Goal: Information Seeking & Learning: Find specific fact

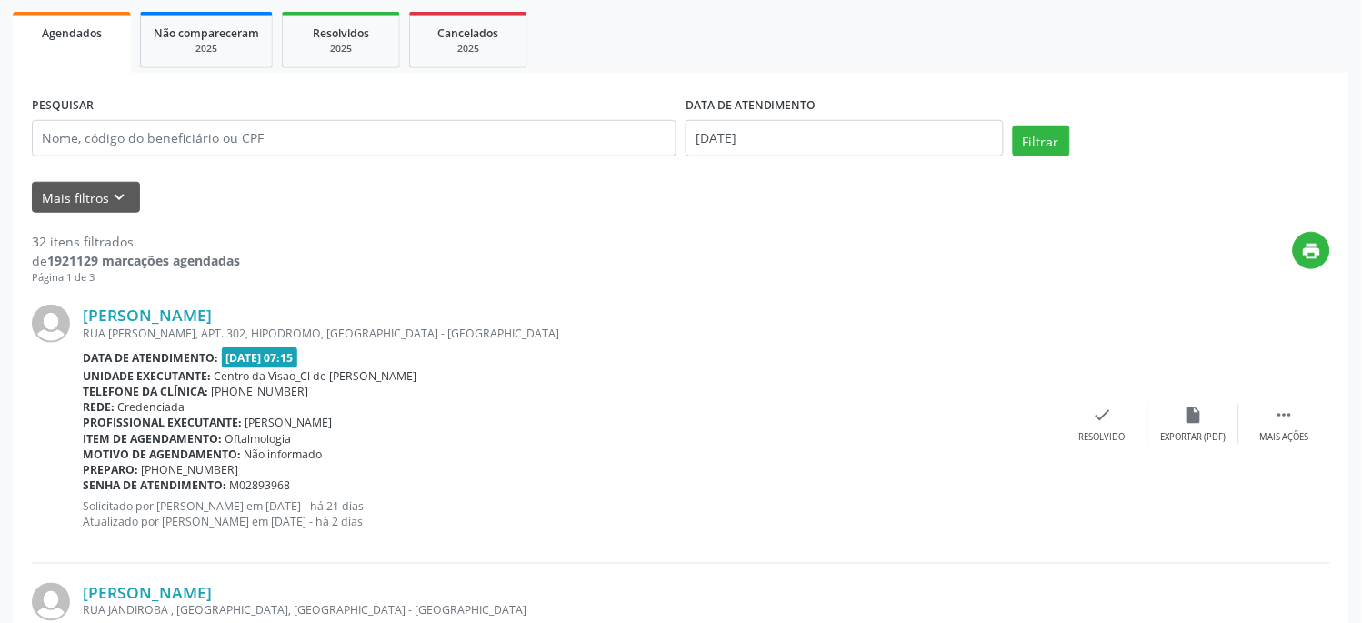
scroll to position [303, 0]
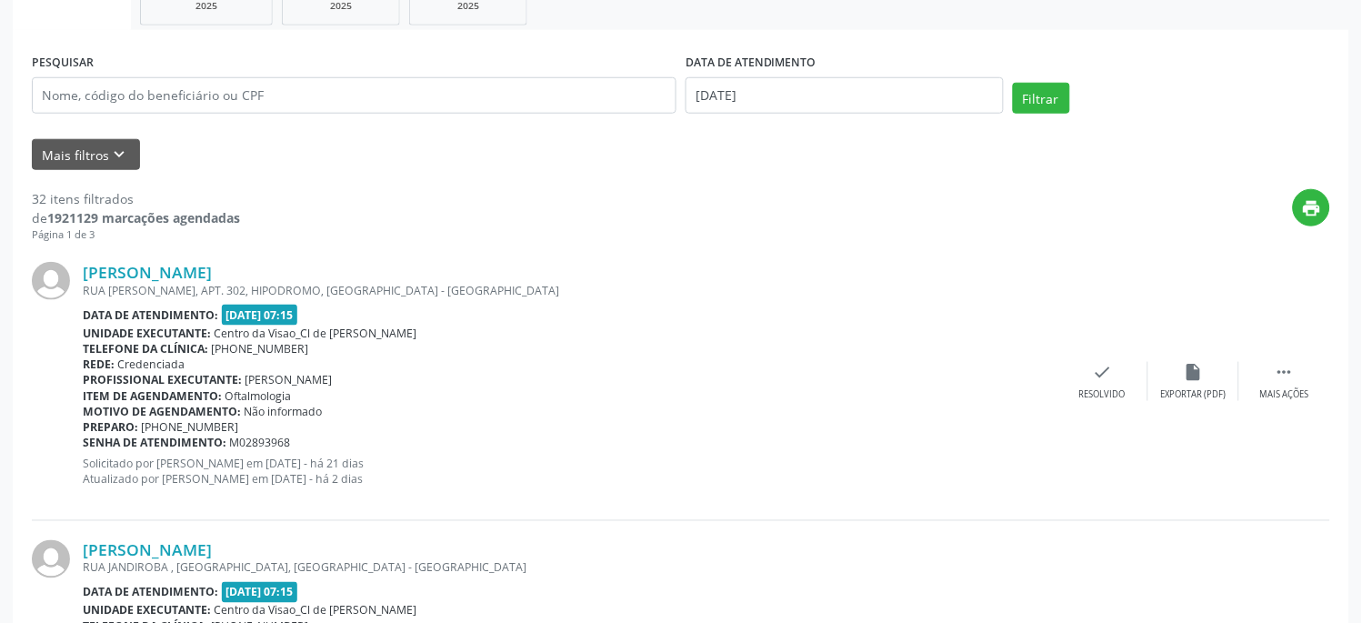
drag, startPoint x: 358, startPoint y: 265, endPoint x: 348, endPoint y: 288, distance: 25.7
click at [101, 267] on div "[PERSON_NAME]" at bounding box center [570, 272] width 975 height 20
click at [622, 353] on div "Telefone da clínica: [PHONE_NUMBER]" at bounding box center [570, 348] width 975 height 15
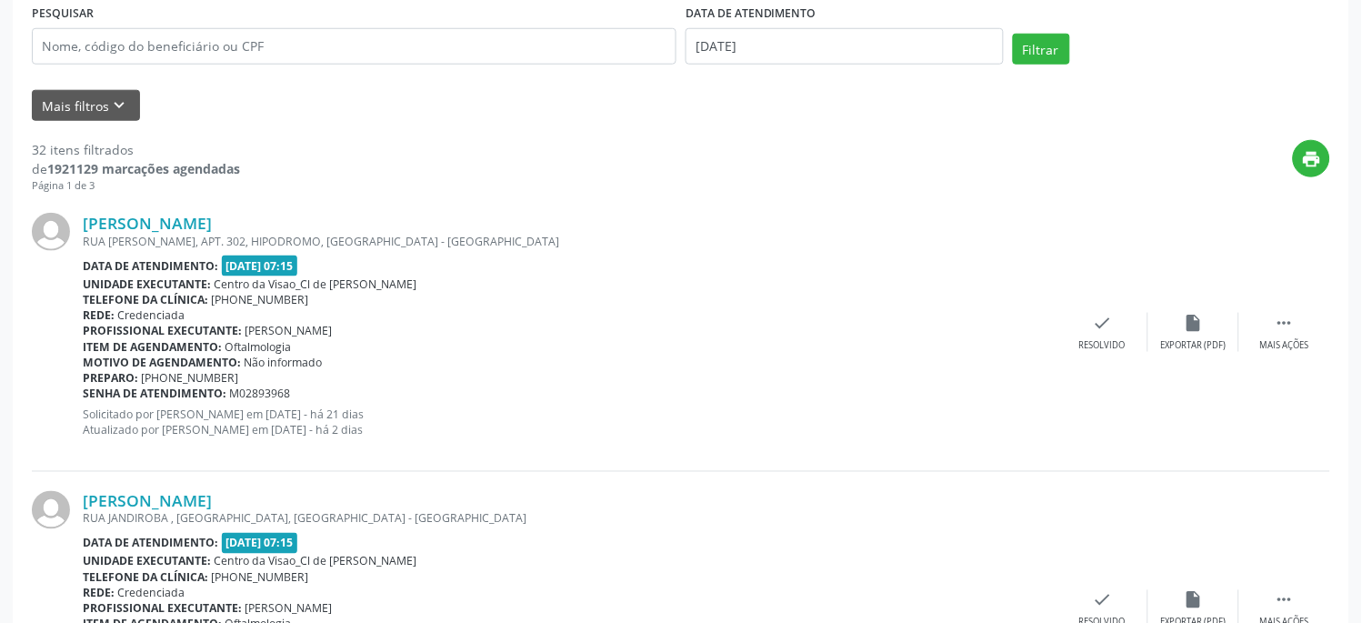
scroll to position [0, 0]
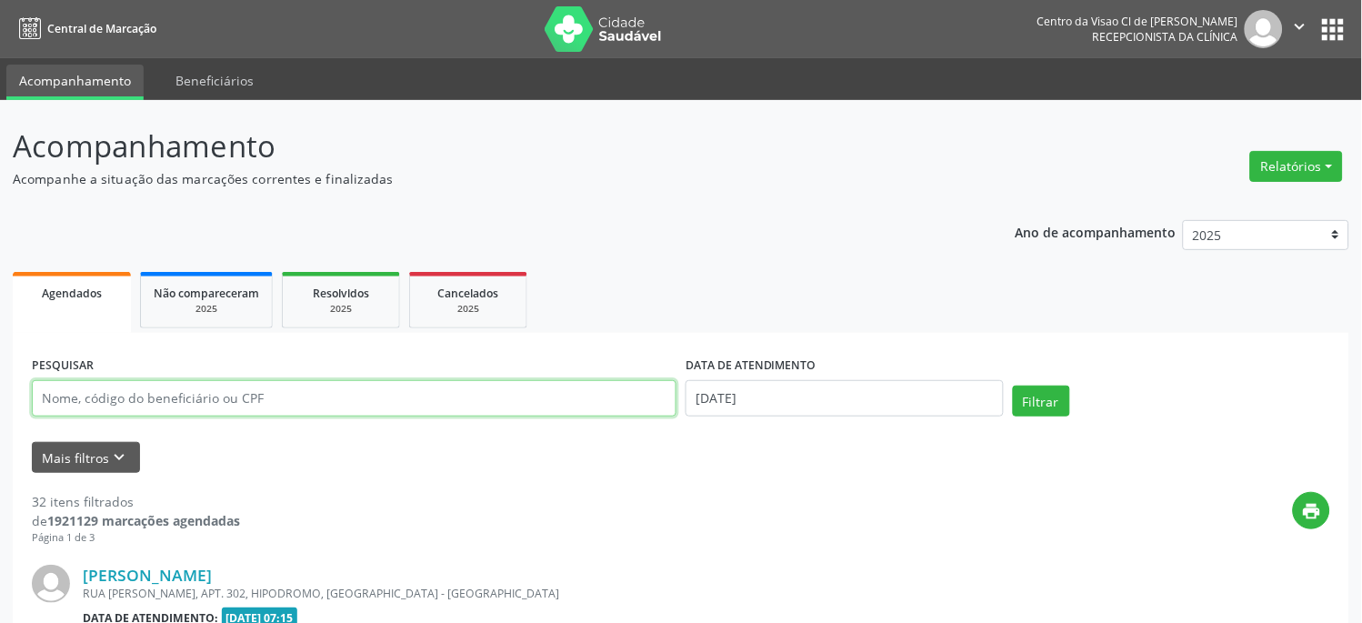
click at [179, 386] on input "text" at bounding box center [354, 398] width 645 height 36
type input "[PERSON_NAME]"
click at [1013, 386] on button "Filtrar" at bounding box center [1041, 401] width 57 height 31
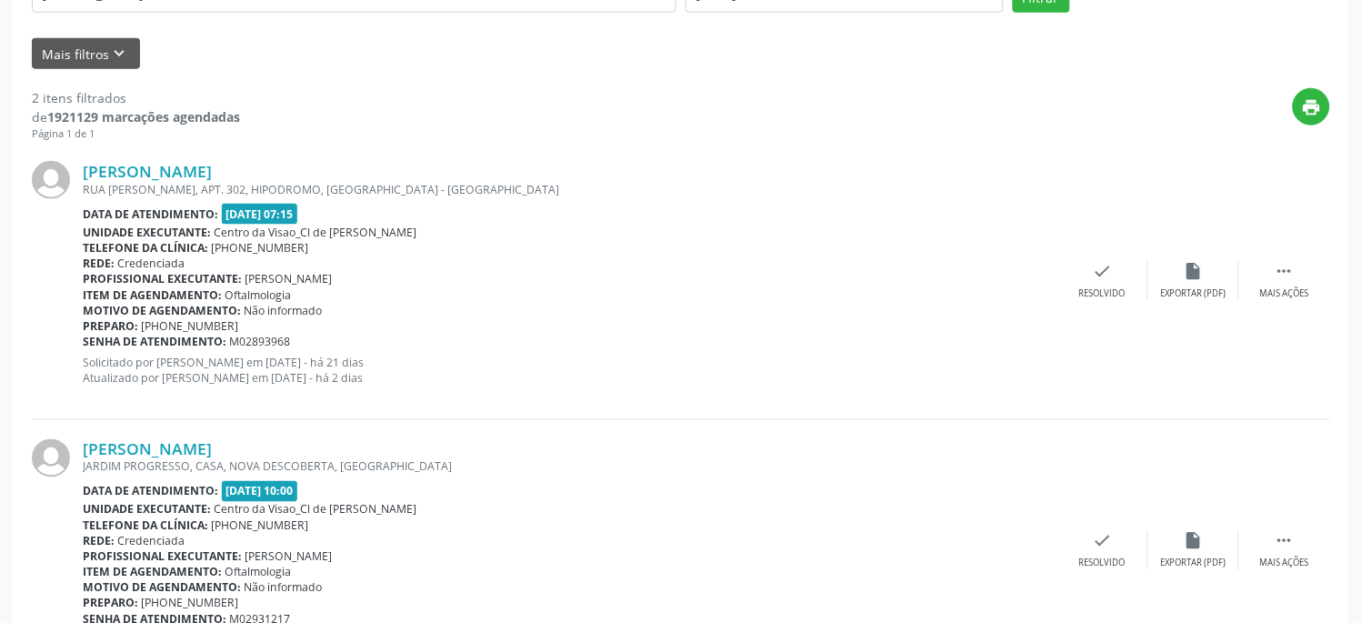
scroll to position [492, 0]
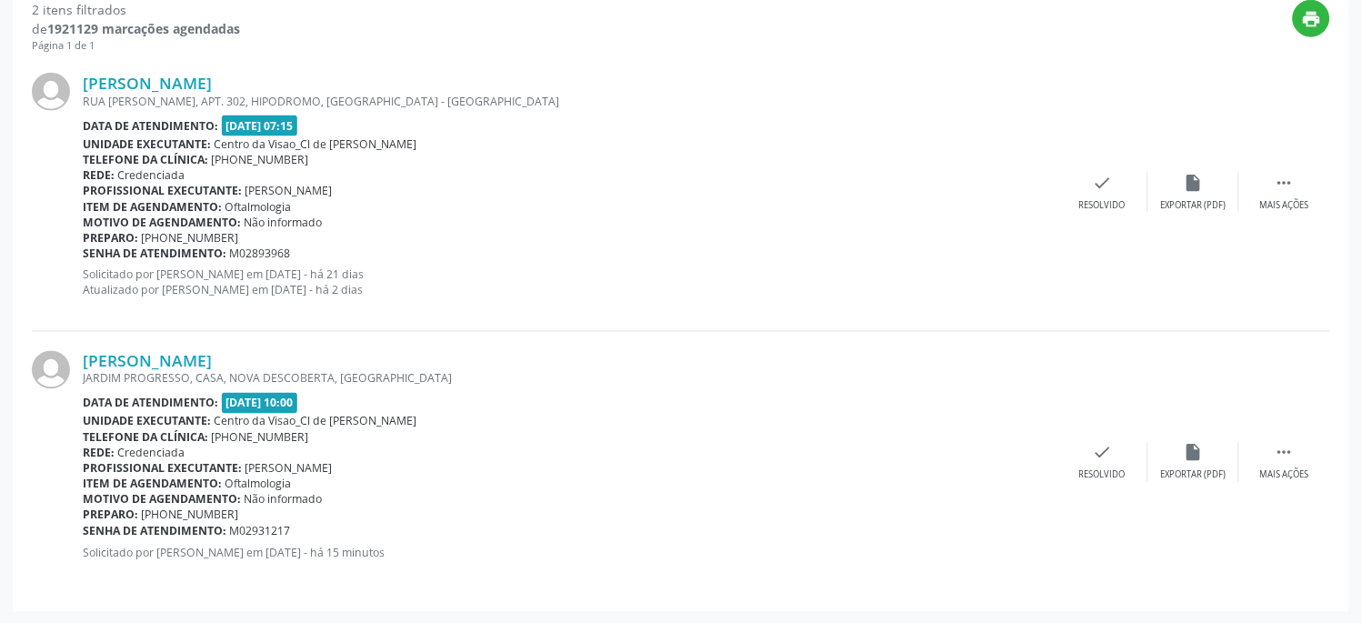
drag, startPoint x: 349, startPoint y: 357, endPoint x: 76, endPoint y: 362, distance: 272.8
click at [76, 362] on div "[PERSON_NAME] [GEOGRAPHIC_DATA], CASA, [GEOGRAPHIC_DATA], [GEOGRAPHIC_DATA] Dat…" at bounding box center [681, 462] width 1298 height 261
copy div "[PERSON_NAME]"
click at [815, 464] on div "Profissional executante: [PERSON_NAME]" at bounding box center [570, 468] width 975 height 15
click at [530, 380] on div "JARDIM PROGRESSO, CASA, NOVA DESCOBERTA, [GEOGRAPHIC_DATA]" at bounding box center [570, 378] width 975 height 15
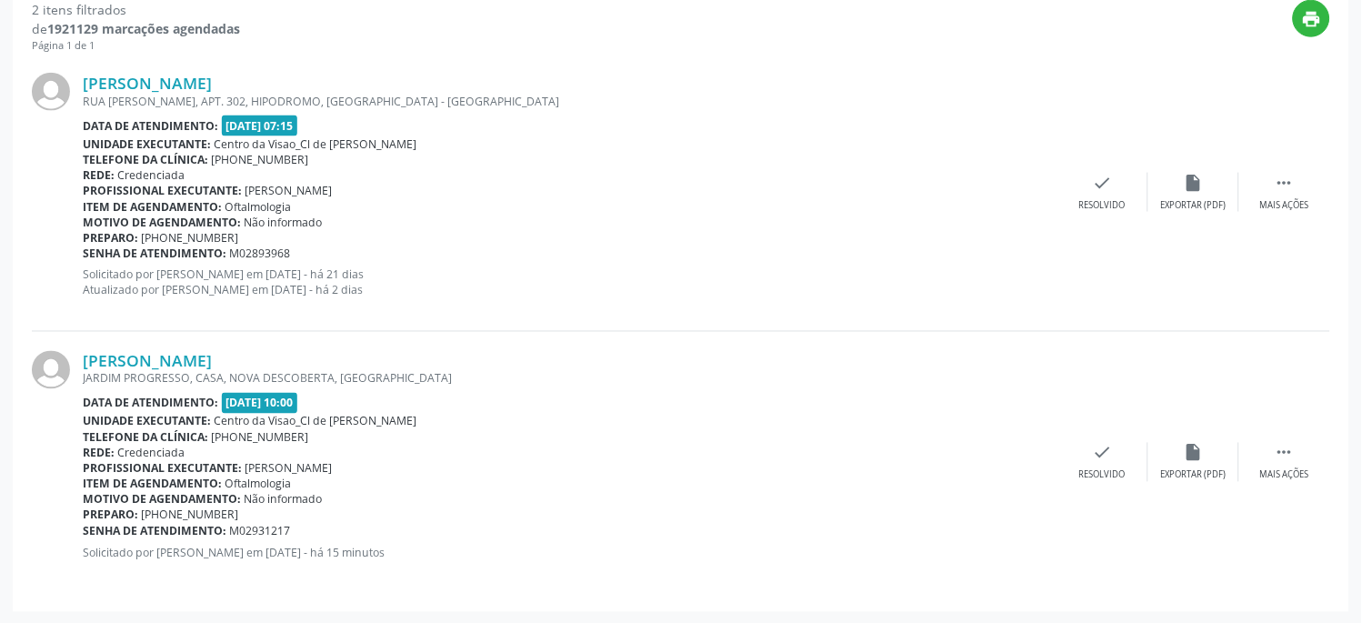
drag, startPoint x: 338, startPoint y: 352, endPoint x: 326, endPoint y: 351, distance: 12.8
click at [335, 352] on div "[PERSON_NAME]" at bounding box center [570, 361] width 975 height 20
click at [322, 357] on div "[PERSON_NAME]" at bounding box center [570, 361] width 975 height 20
click at [212, 357] on link "[PERSON_NAME]" at bounding box center [147, 361] width 129 height 20
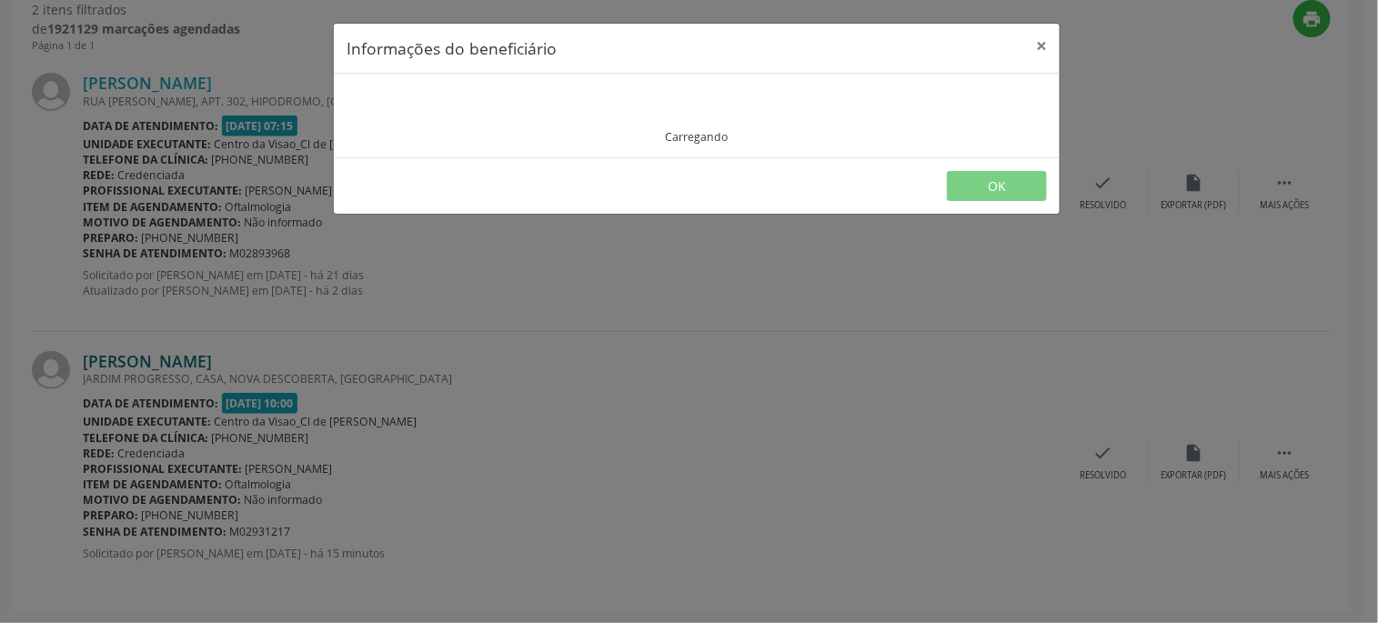
click at [296, 357] on div "Informações do beneficiário × Carregando OK" at bounding box center [689, 311] width 1378 height 623
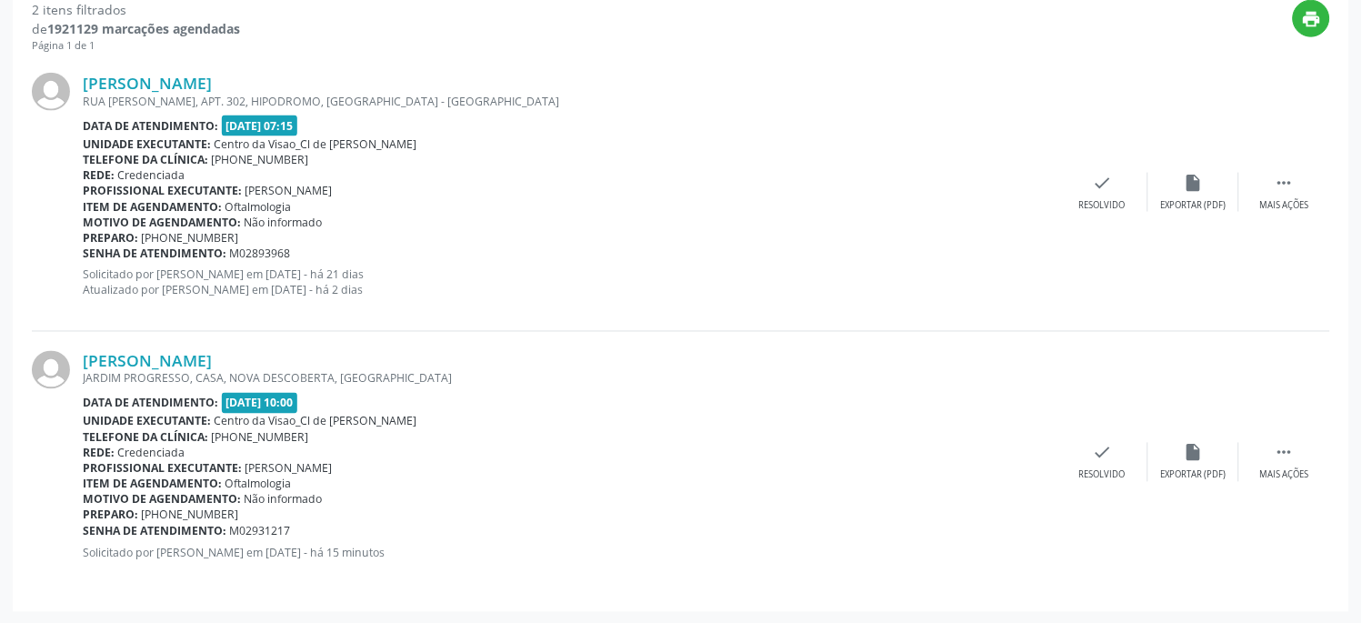
drag, startPoint x: 321, startPoint y: 366, endPoint x: 73, endPoint y: 357, distance: 248.4
click at [73, 356] on div "[PERSON_NAME] [GEOGRAPHIC_DATA], CASA, [GEOGRAPHIC_DATA], [GEOGRAPHIC_DATA] Dat…" at bounding box center [681, 462] width 1298 height 261
copy div "[PERSON_NAME]"
